Goal: Task Accomplishment & Management: Manage account settings

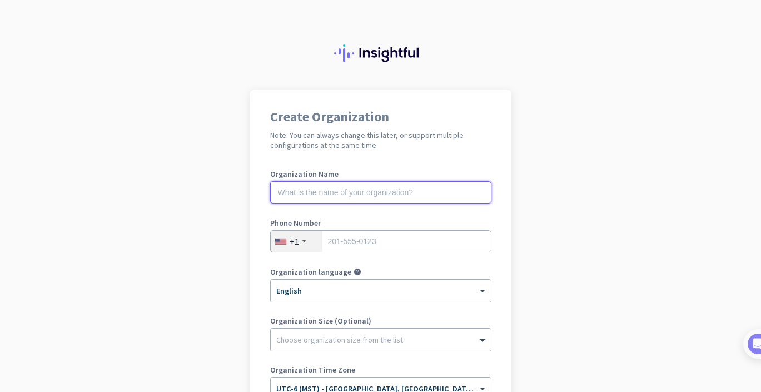
click at [412, 193] on input "text" at bounding box center [380, 192] width 221 height 22
type input "Mercor"
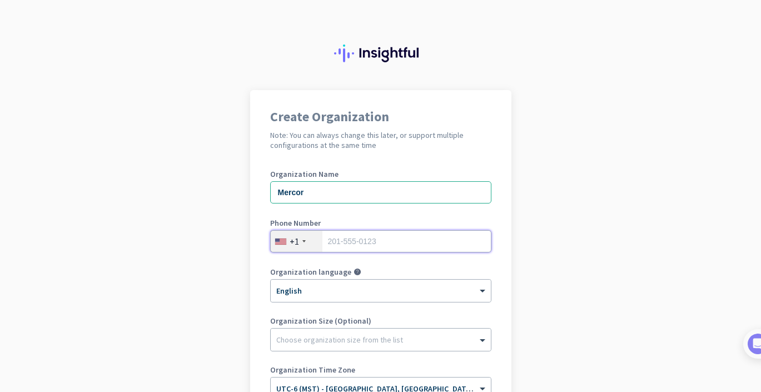
click at [463, 245] on input "tel" at bounding box center [380, 241] width 221 height 22
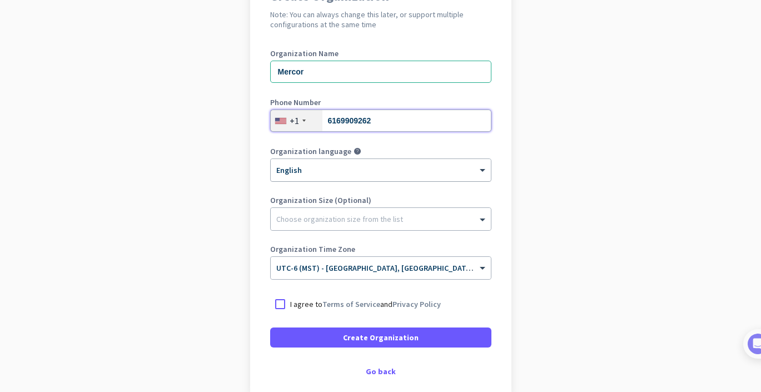
scroll to position [121, 0]
type input "6169909262"
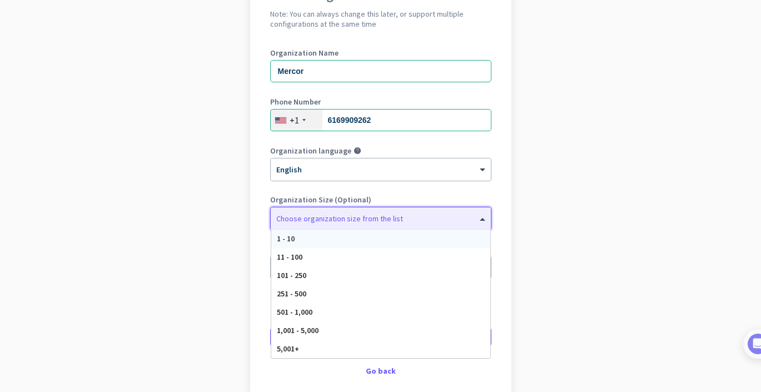
click at [478, 219] on span at bounding box center [484, 218] width 14 height 11
click at [478, 217] on span at bounding box center [484, 218] width 14 height 11
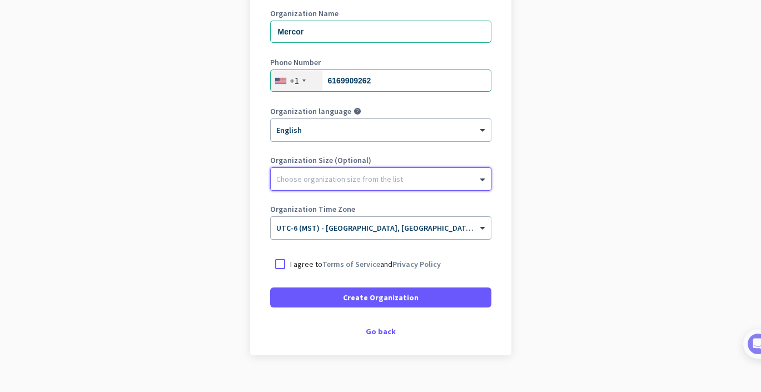
scroll to position [177, 0]
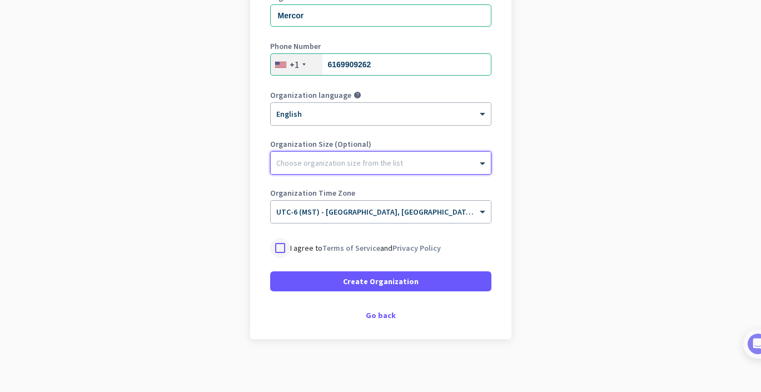
click at [284, 248] on div at bounding box center [280, 248] width 20 height 20
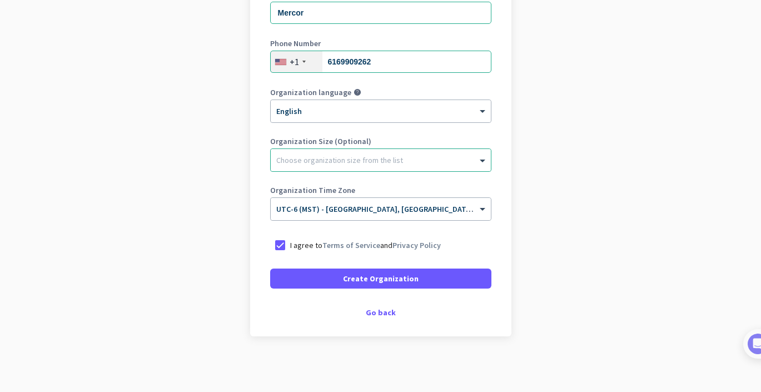
scroll to position [0, 0]
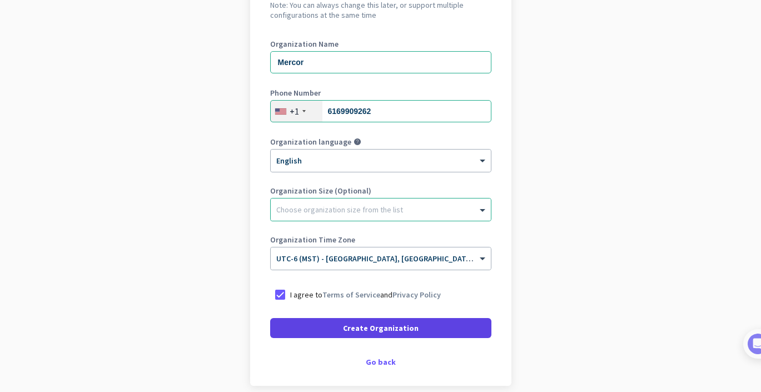
scroll to position [167, 0]
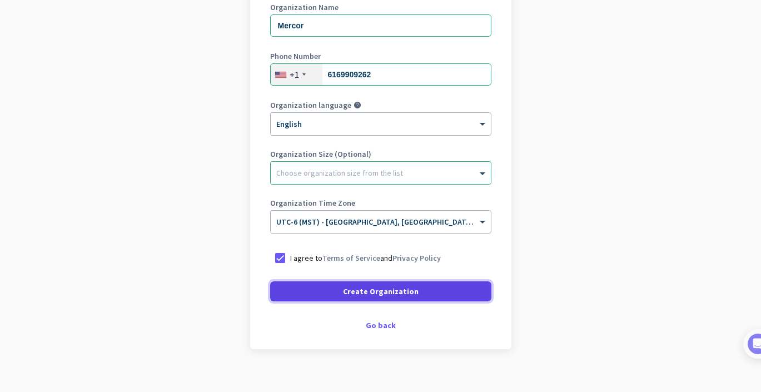
click at [366, 290] on span "Create Organization" at bounding box center [381, 291] width 76 height 11
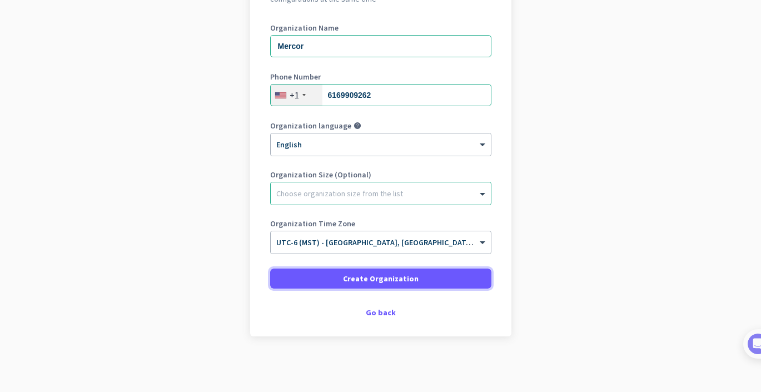
scroll to position [146, 0]
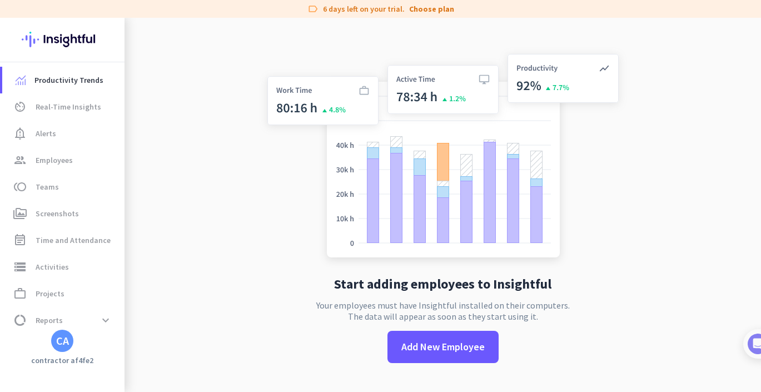
click at [66, 341] on div "CA" at bounding box center [62, 340] width 13 height 11
click at [144, 263] on span "Personal Settings" at bounding box center [121, 260] width 67 height 10
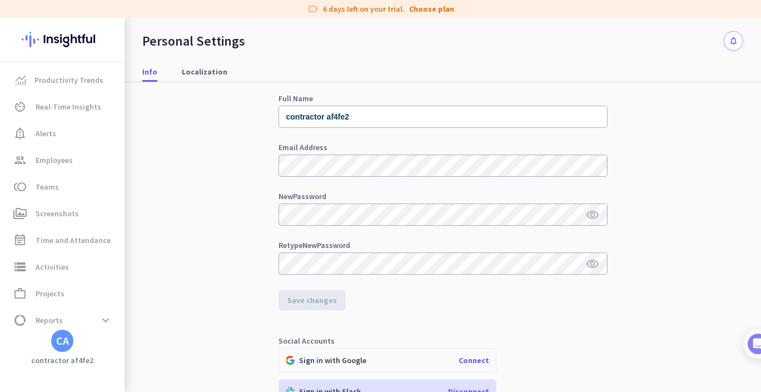
scroll to position [42, 0]
click at [592, 211] on icon "visibility" at bounding box center [592, 213] width 13 height 13
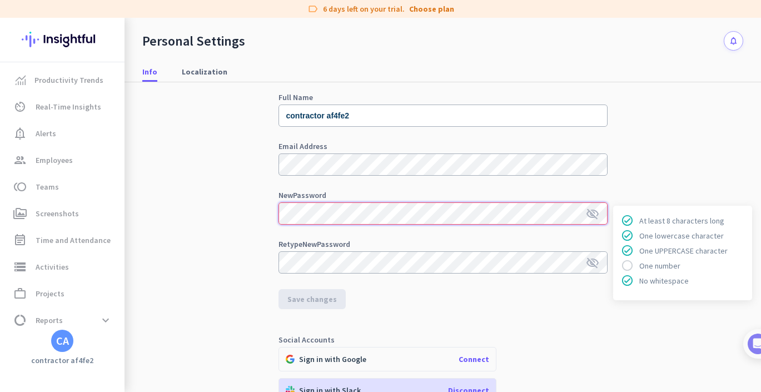
click at [263, 214] on div "Personal Info Full Name contractor af4fe2 Email Address New Password visibility…" at bounding box center [442, 227] width 601 height 374
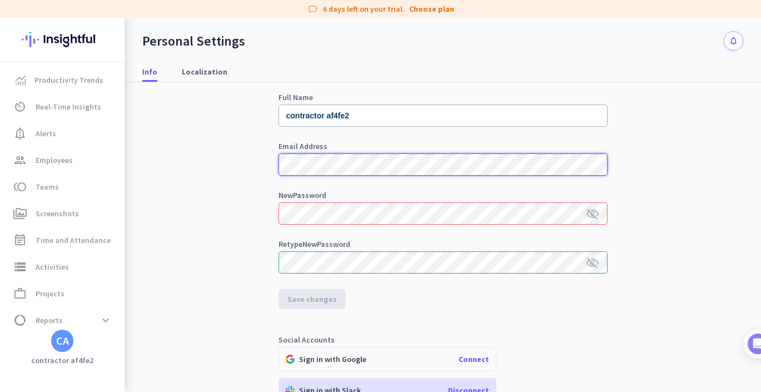
click at [273, 166] on div "Personal Info Full Name contractor af4fe2 Email Address New Password visibility…" at bounding box center [442, 227] width 601 height 374
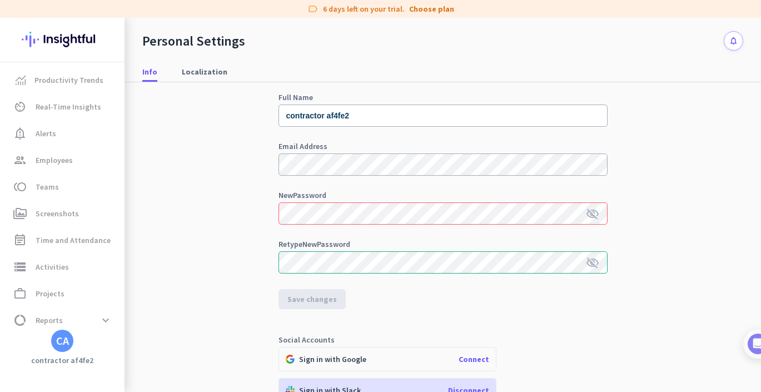
click at [414, 285] on form "Full Name contractor af4fe2 Email Address New Password visibility_off Retype Ne…" at bounding box center [443, 201] width 329 height 216
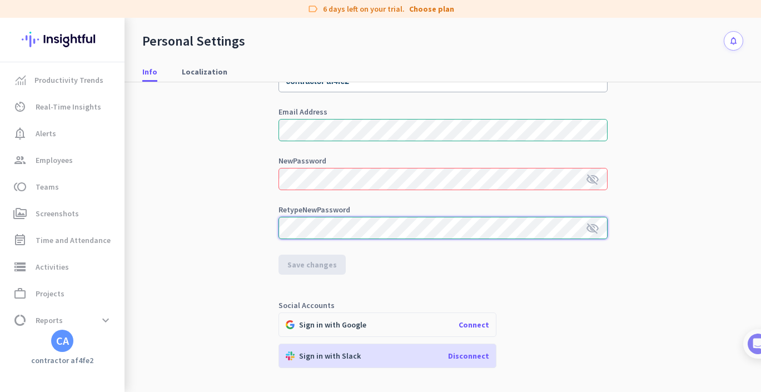
scroll to position [77, 0]
click at [404, 290] on app-personal-settings-info-tab "Personal Info Full Name contractor af4fe2 Email Address New Password visibility…" at bounding box center [443, 280] width 329 height 497
click at [423, 248] on div "Retype New Password visibility_off" at bounding box center [443, 227] width 329 height 44
click at [597, 180] on icon "visibility_off" at bounding box center [592, 178] width 13 height 13
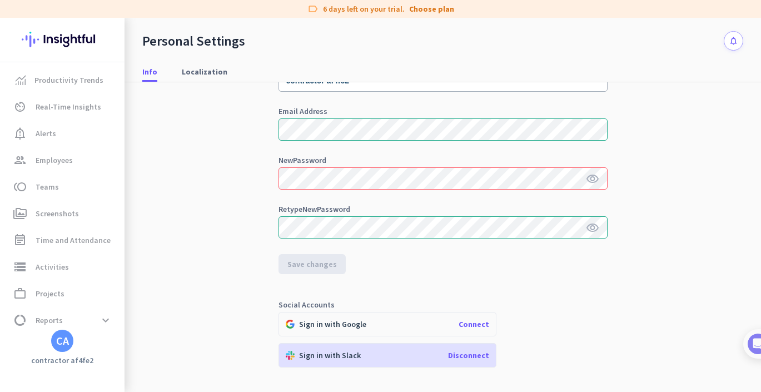
click at [627, 253] on div "Personal Info Full Name contractor af4fe2 Email Address New Password visibility…" at bounding box center [442, 192] width 601 height 374
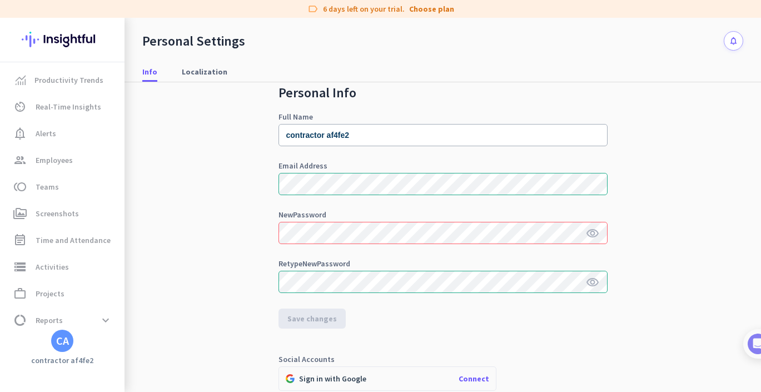
scroll to position [23, 0]
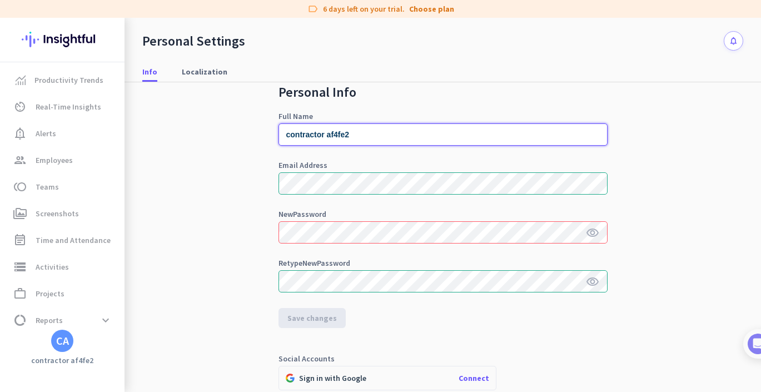
drag, startPoint x: 387, startPoint y: 136, endPoint x: 185, endPoint y: 131, distance: 202.0
click at [185, 131] on div "Personal Info Full Name contractor af4fe2 Email Address New Password visibility…" at bounding box center [442, 246] width 601 height 374
type input "[PERSON_NAME]"
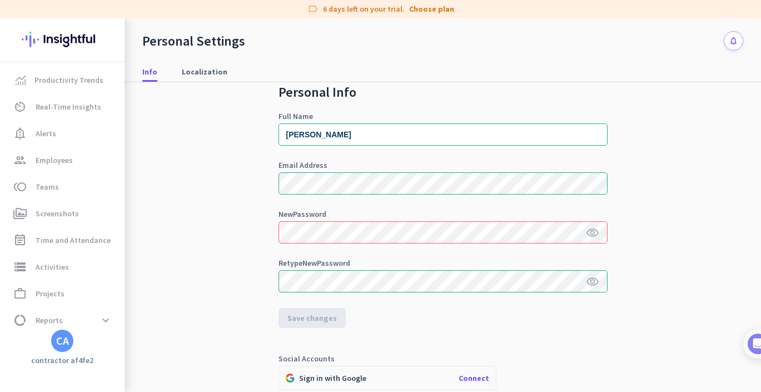
click at [197, 195] on div "Personal Info Full Name [PERSON_NAME] Email Address New Password visibility Ret…" at bounding box center [442, 246] width 601 height 374
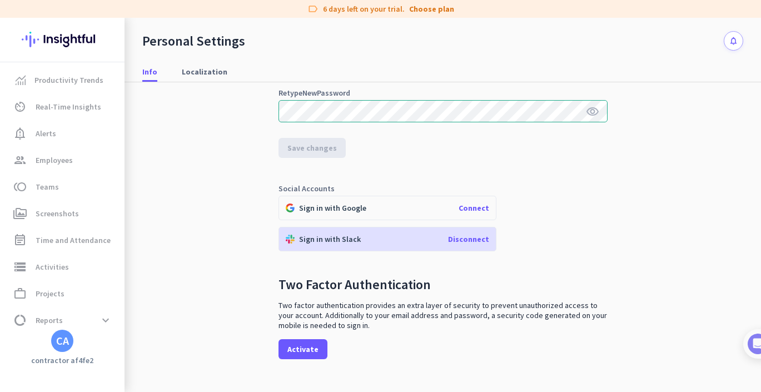
scroll to position [206, 0]
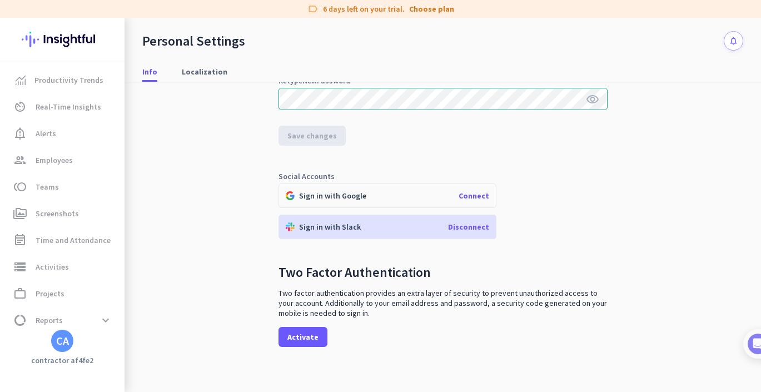
click at [474, 194] on span "Connect" at bounding box center [474, 196] width 31 height 10
